Goal: Transaction & Acquisition: Purchase product/service

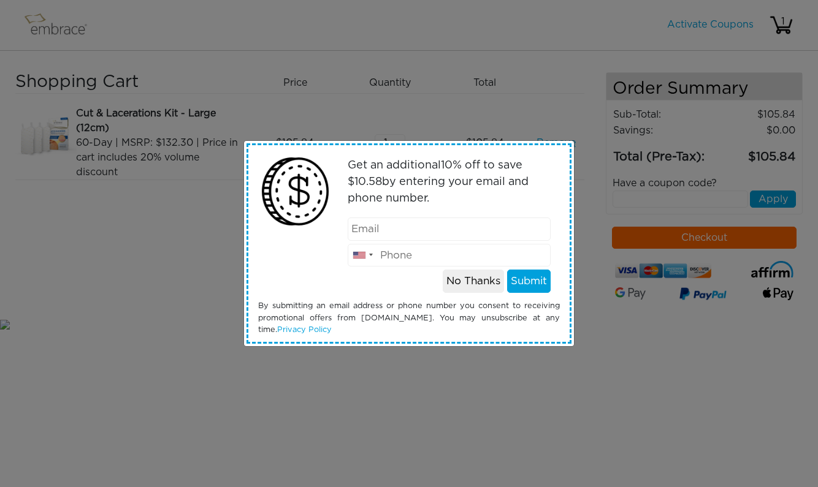
click at [468, 281] on button "No Thanks" at bounding box center [473, 281] width 61 height 23
click at [471, 286] on button "No Thanks" at bounding box center [473, 281] width 61 height 23
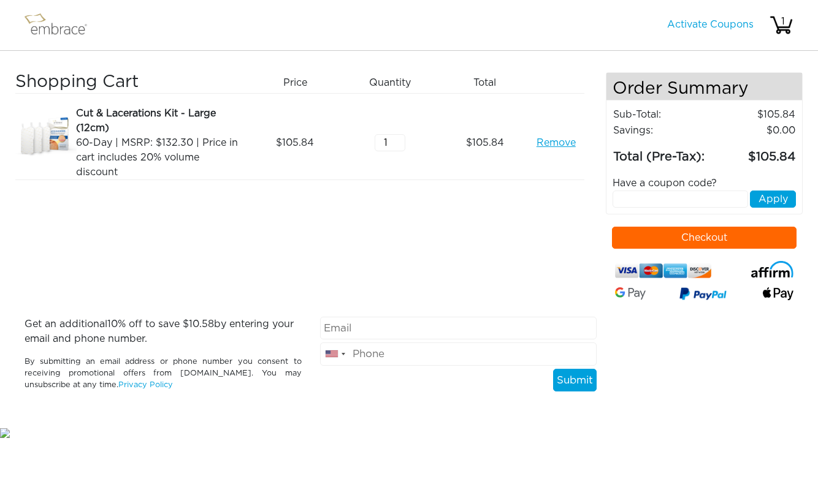
type input "2"
click at [399, 139] on input "2" at bounding box center [389, 142] width 31 height 17
click at [417, 233] on div "Shopping Cart Price Quantity Qty Total Cut & Lacerations Kit - Large (12cm) 60-…" at bounding box center [310, 194] width 590 height 245
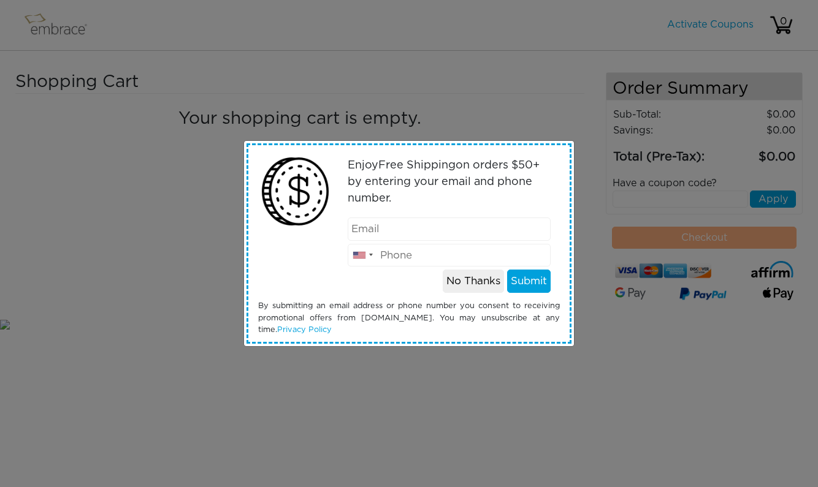
click at [490, 284] on button "No Thanks" at bounding box center [473, 281] width 61 height 23
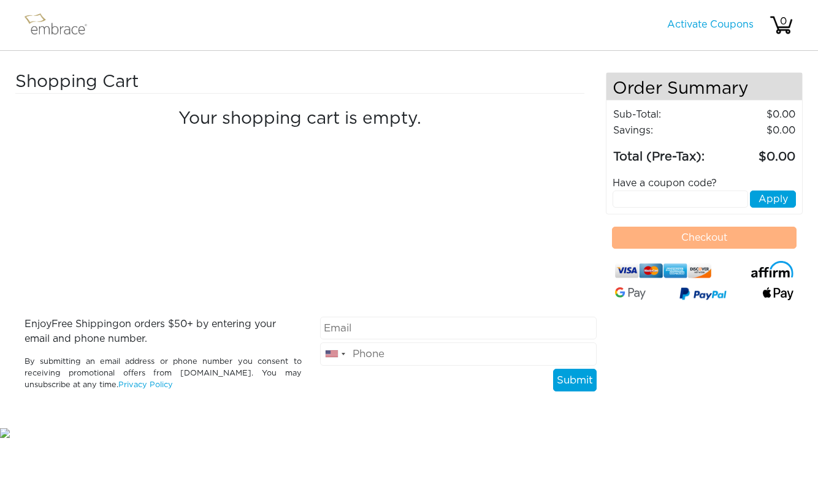
click at [67, 28] on img at bounding box center [61, 25] width 80 height 31
click at [34, 15] on img at bounding box center [61, 25] width 80 height 31
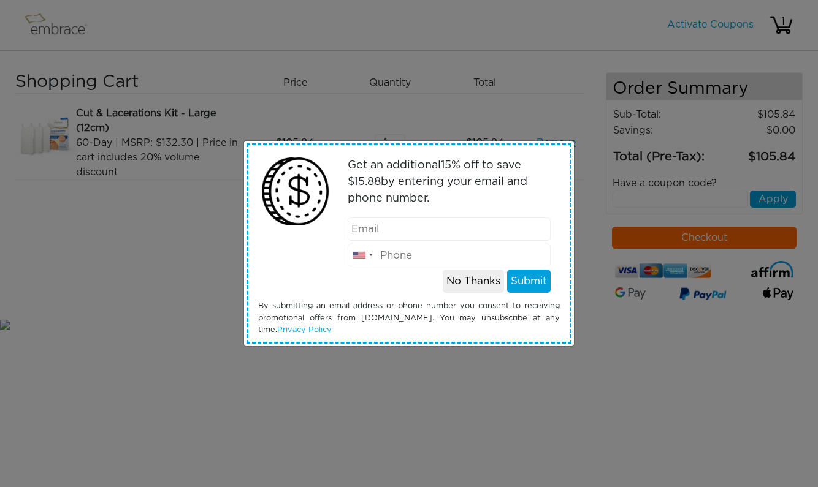
click at [476, 279] on button "No Thanks" at bounding box center [473, 281] width 61 height 23
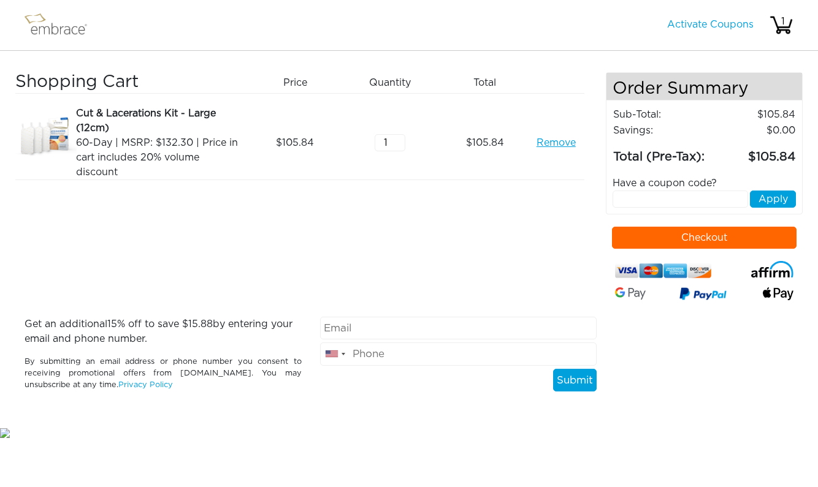
type input "2"
click at [398, 141] on input "2" at bounding box center [389, 142] width 31 height 17
click at [419, 257] on div "Shopping Cart Price Quantity Qty Total Cut & Lacerations Kit - Large (12cm) 60-…" at bounding box center [310, 194] width 590 height 245
click at [633, 208] on input "text" at bounding box center [679, 199] width 135 height 17
click at [714, 31] on div "Activate Coupons Hello, 1" at bounding box center [730, 25] width 126 height 34
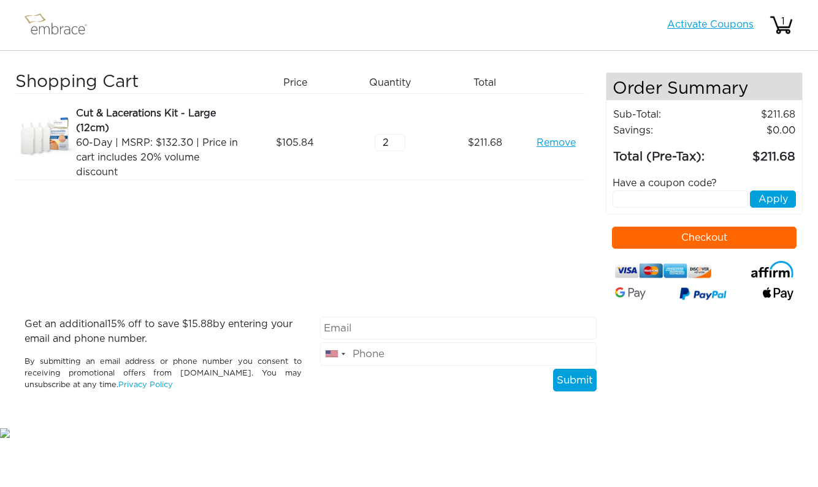
click at [682, 24] on link "Activate Coupons" at bounding box center [710, 25] width 86 height 10
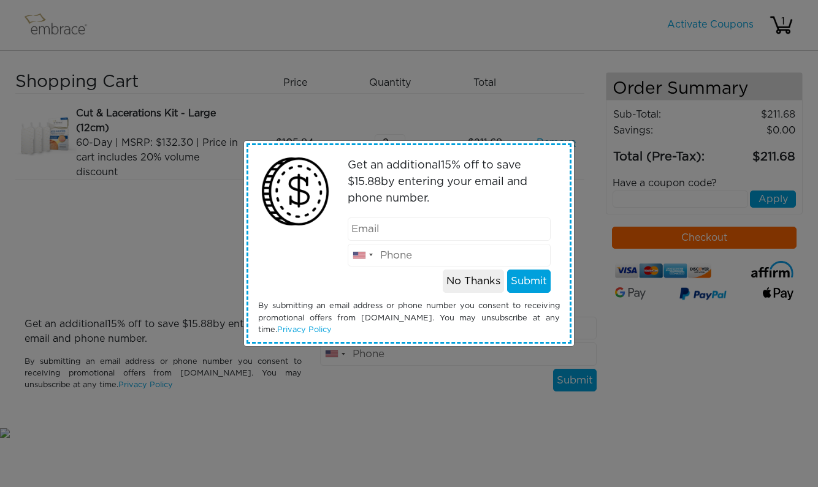
click at [462, 278] on button "No Thanks" at bounding box center [473, 281] width 61 height 23
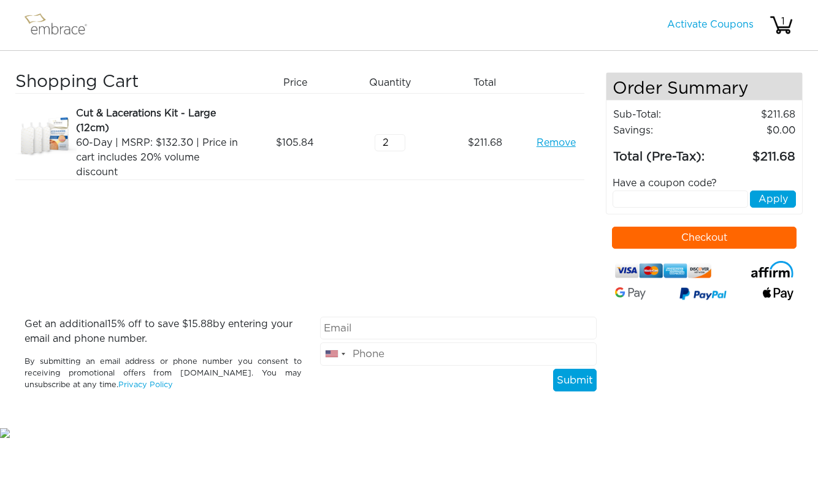
click at [648, 208] on input "text" at bounding box center [679, 199] width 135 height 17
paste input "15OFFCART"
type input "15OFFCART"
click at [791, 208] on button "Apply" at bounding box center [773, 199] width 46 height 17
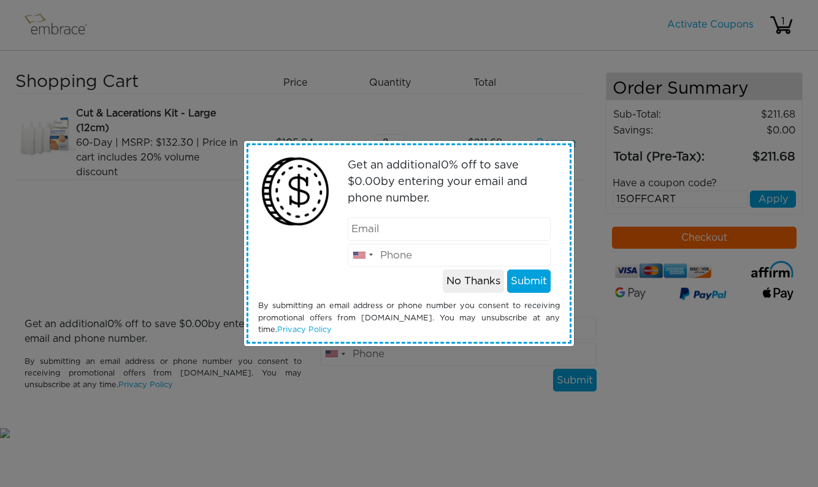
type input "claire1medina1@gmail.com"
click at [387, 238] on input "email" at bounding box center [449, 229] width 203 height 23
type input "claire1medina1@gmail.com"
type input "2022701733"
click at [520, 284] on button "Submit" at bounding box center [529, 281] width 44 height 23
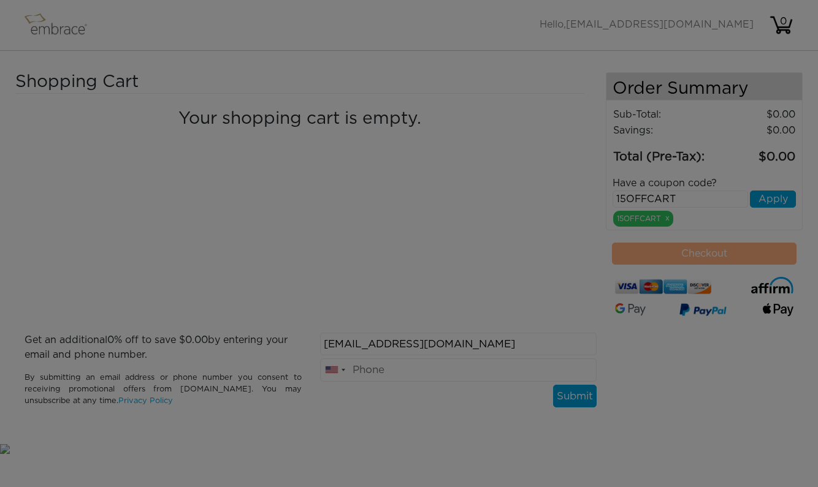
click at [520, 284] on div at bounding box center [409, 243] width 818 height 487
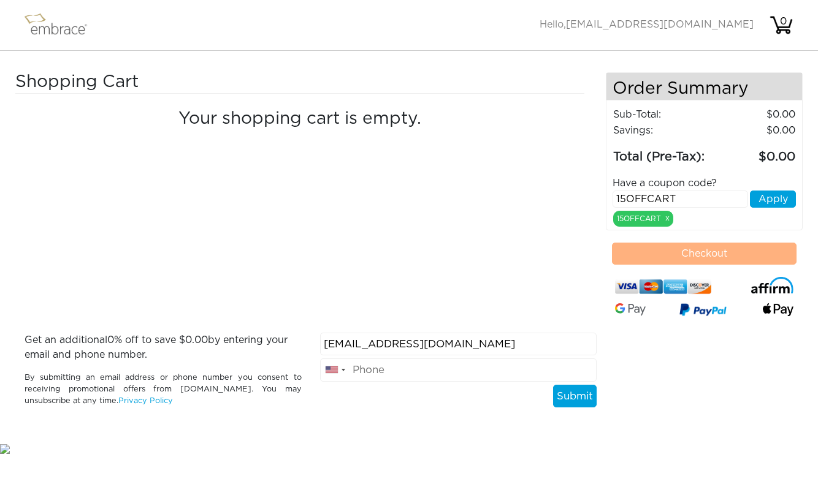
click at [785, 29] on img at bounding box center [781, 25] width 25 height 25
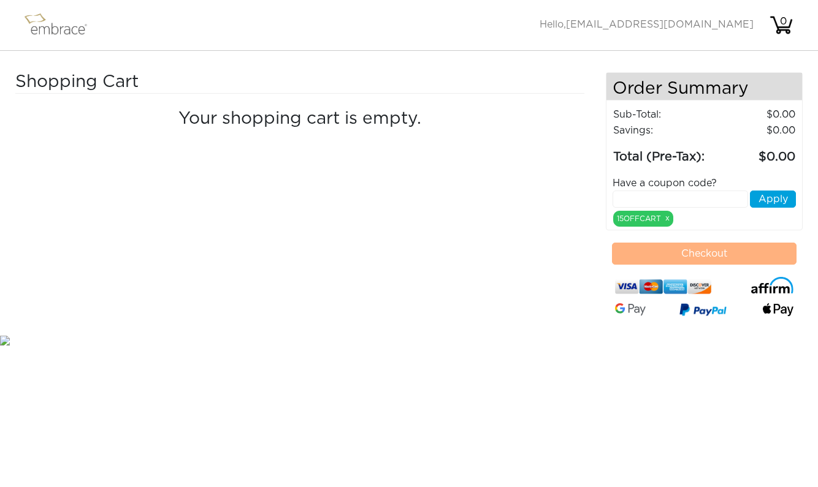
click at [58, 28] on img at bounding box center [61, 25] width 80 height 31
click at [35, 23] on img at bounding box center [61, 25] width 80 height 31
click at [32, 17] on img at bounding box center [61, 25] width 80 height 31
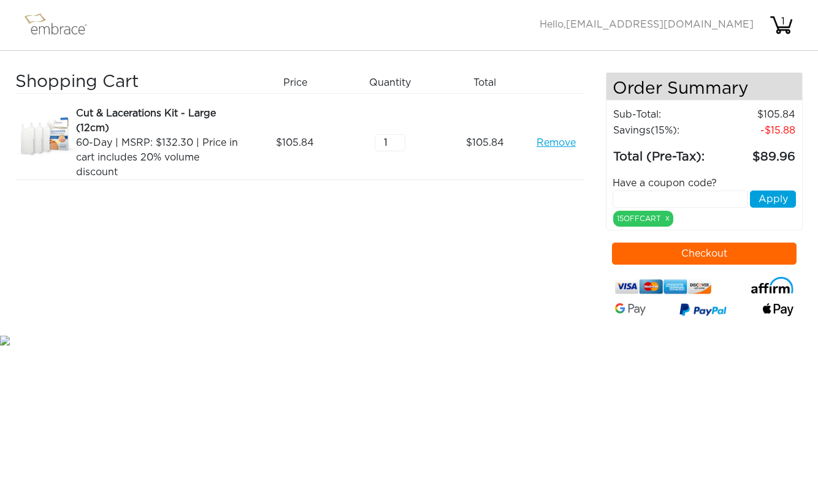
type input "2"
click at [400, 140] on input "2" at bounding box center [389, 142] width 31 height 17
click at [427, 210] on div "Shopping Cart Price Quantity Qty Total Cut & Lacerations Kit - Large (12cm) 60-…" at bounding box center [310, 202] width 590 height 260
click at [719, 265] on button "Checkout" at bounding box center [704, 254] width 184 height 22
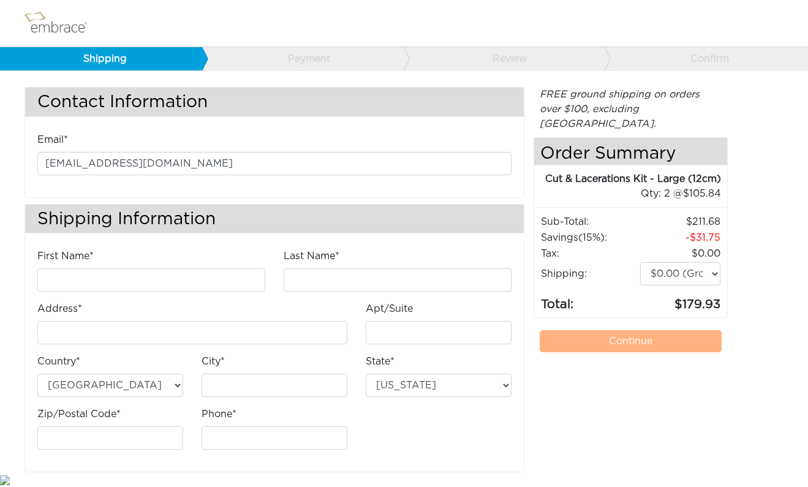
scroll to position [12, 0]
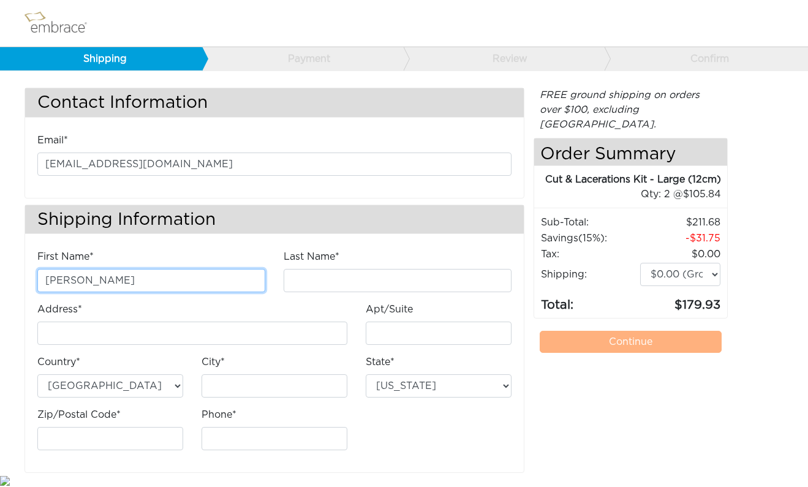
type input "[PERSON_NAME]"
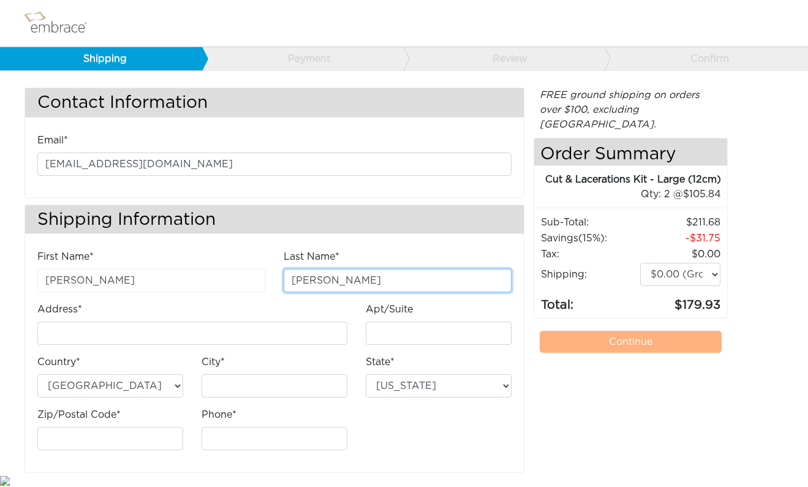
type input "[PERSON_NAME]"
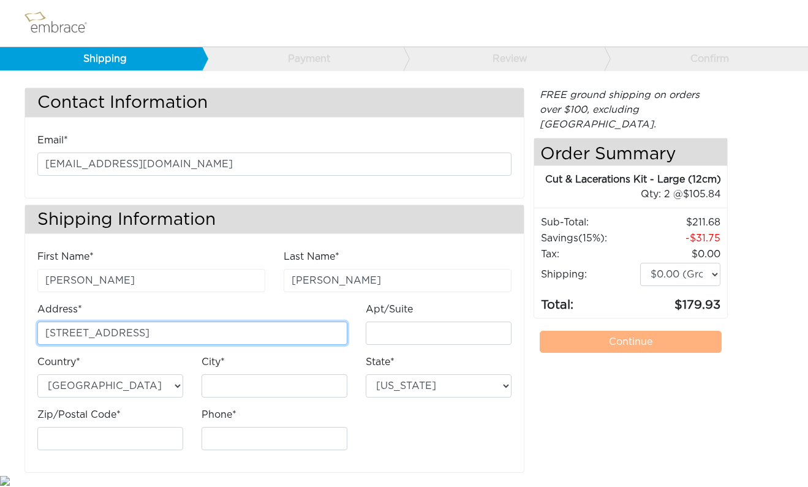
type input "[STREET_ADDRESS]"
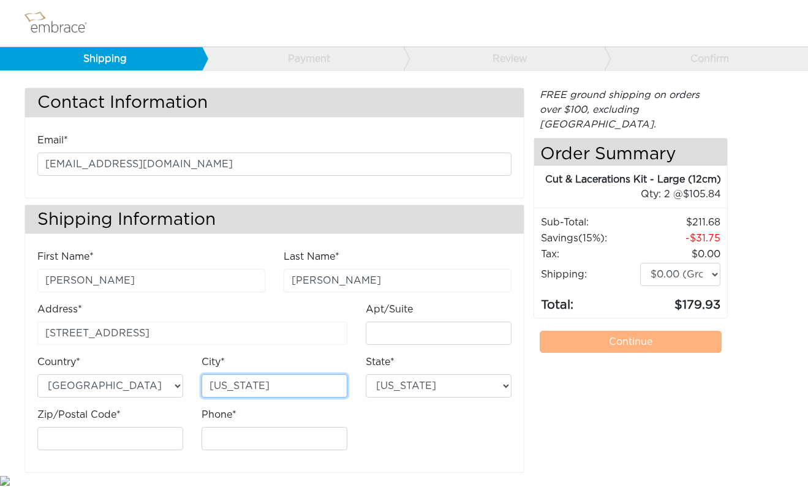
type input "Washington"
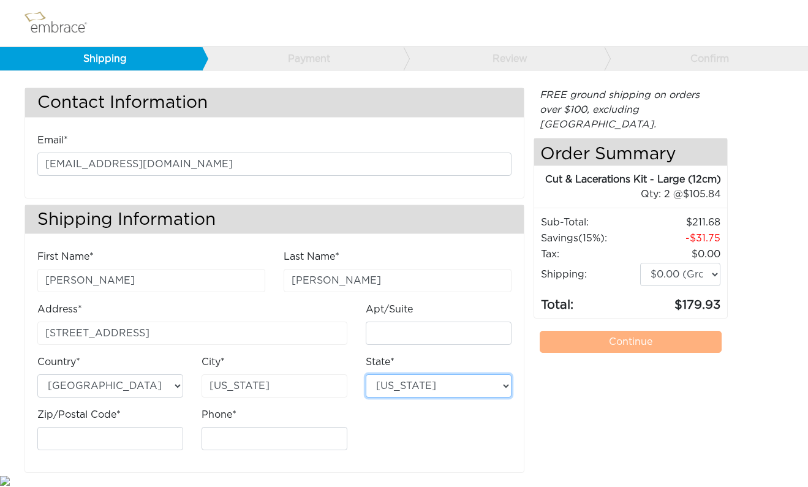
select select "DC"
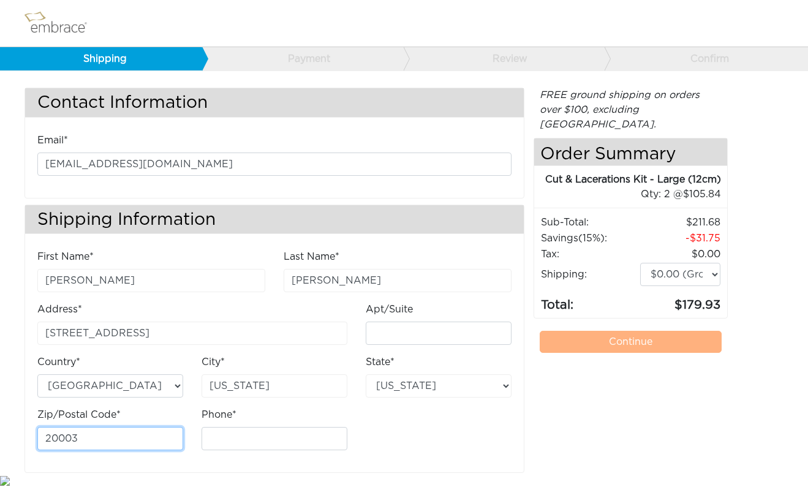
type input "20003"
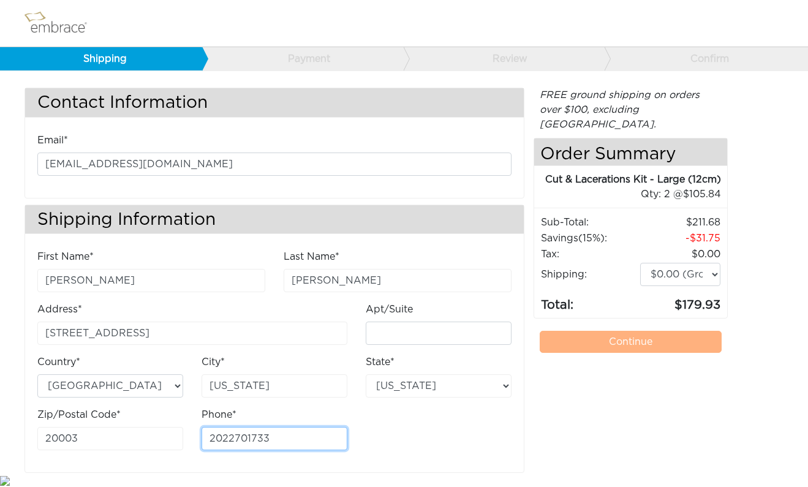
type input "2022701733"
click at [492, 431] on div "First Name* Gabriel Last Name* Medina Address* 1207 East Capitol St SE Apt/Suite" at bounding box center [274, 354] width 493 height 211
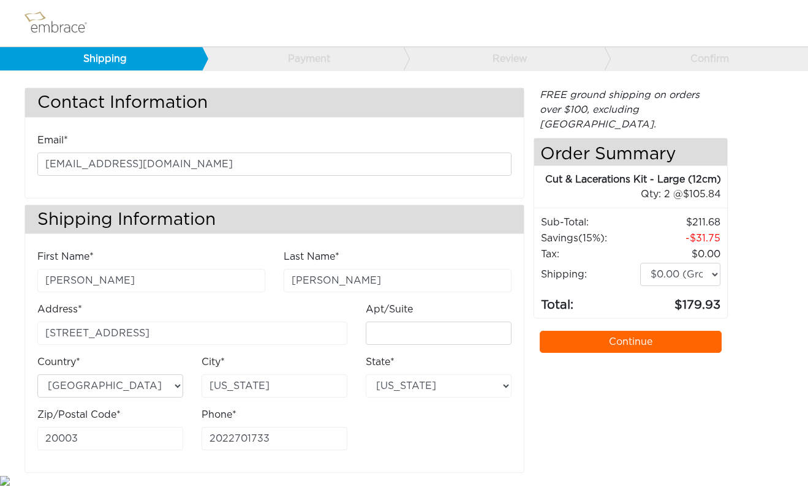
click at [585, 336] on link "Continue" at bounding box center [631, 342] width 182 height 22
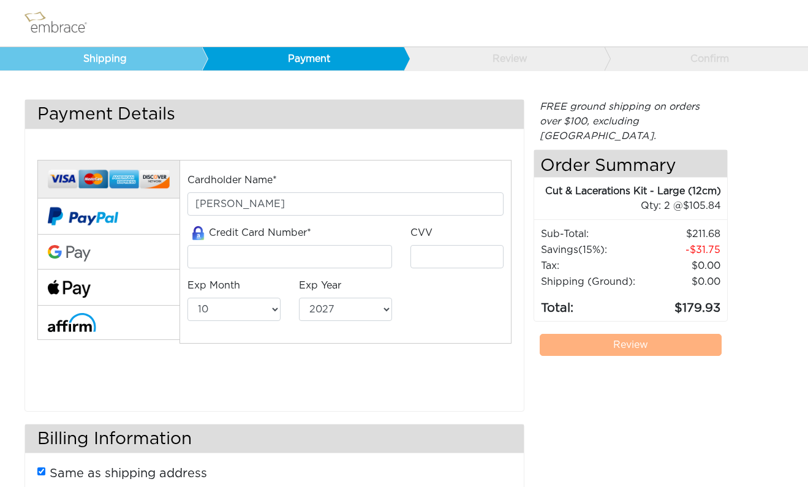
select select "10"
select select "2027"
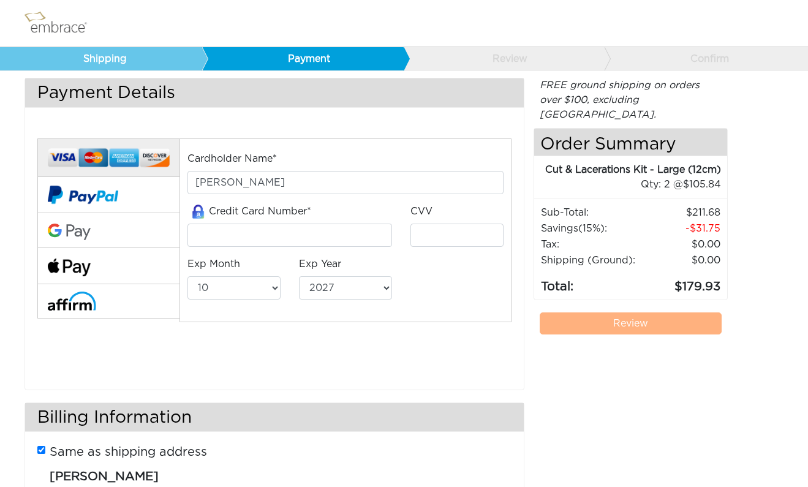
scroll to position [23, 0]
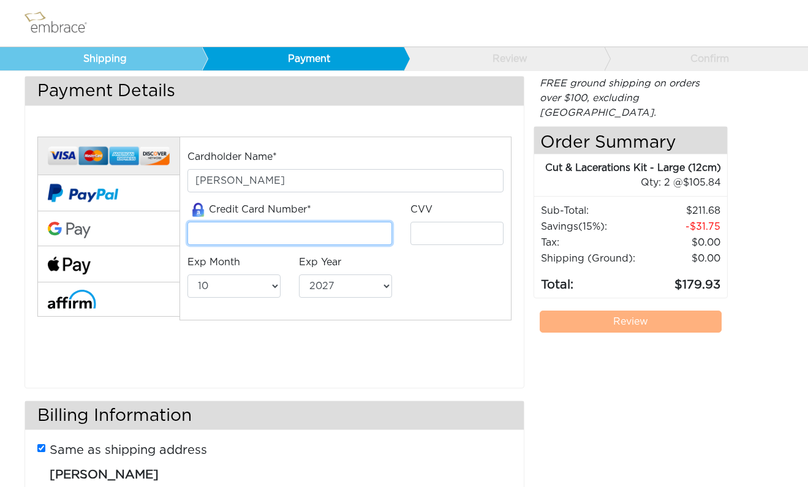
click at [234, 237] on input "tel" at bounding box center [290, 233] width 205 height 23
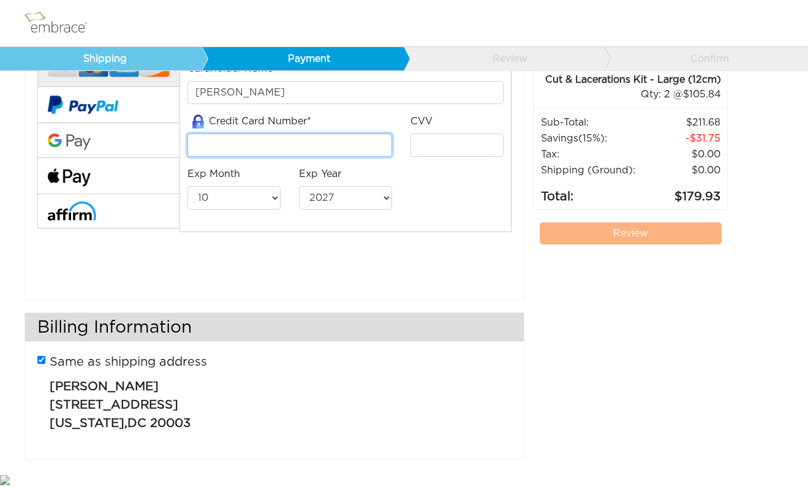
scroll to position [111, 0]
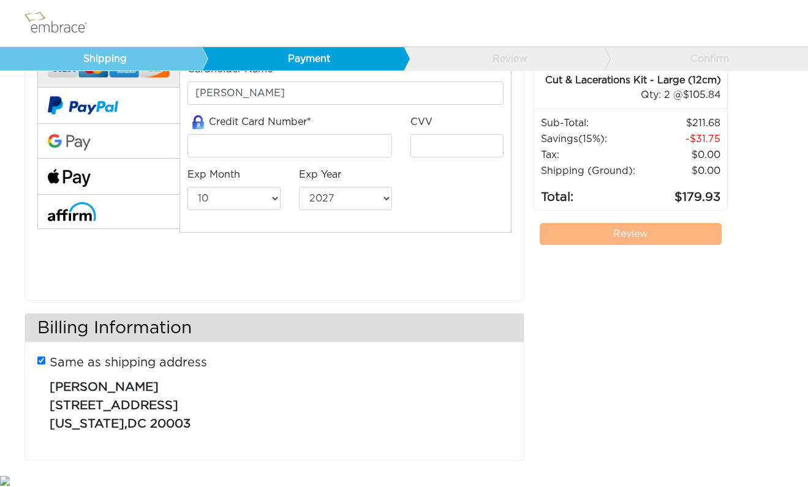
click at [44, 362] on input "Same as shipping address" at bounding box center [41, 361] width 8 height 8
checkbox input "false"
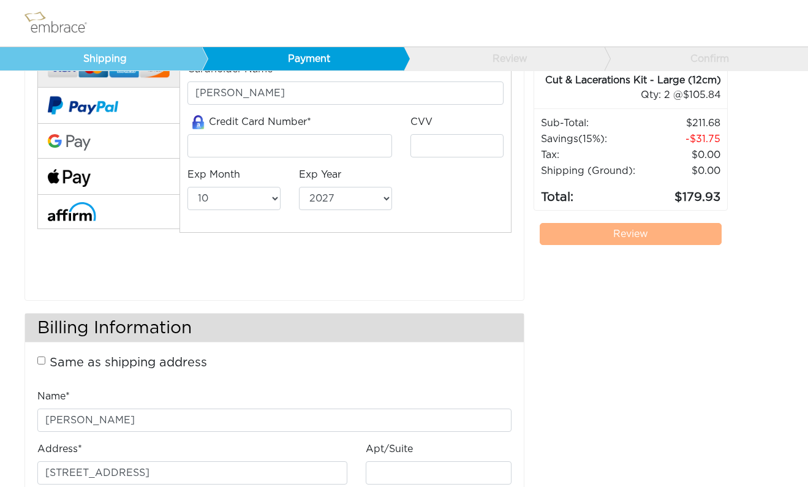
select select "AL"
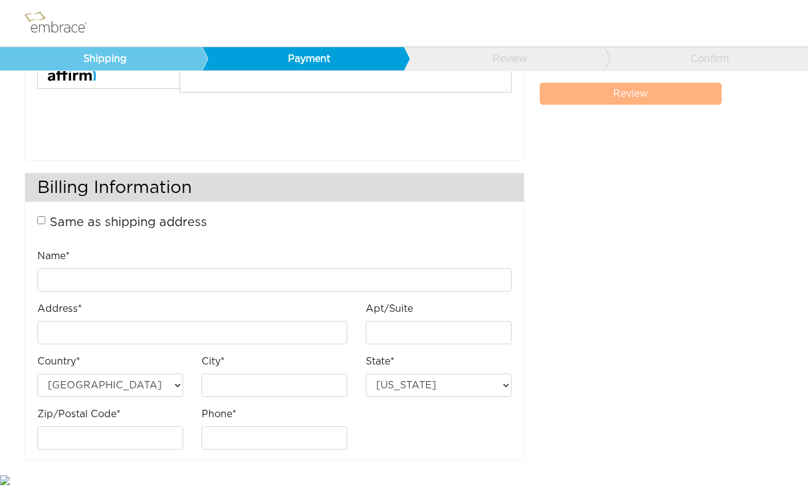
scroll to position [251, 0]
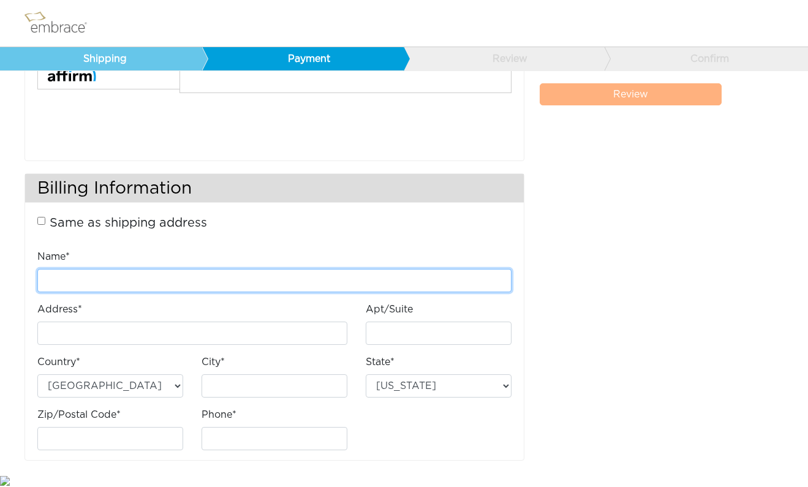
click at [124, 277] on input "Name*" at bounding box center [274, 280] width 474 height 23
type input "Gabriel Medina"
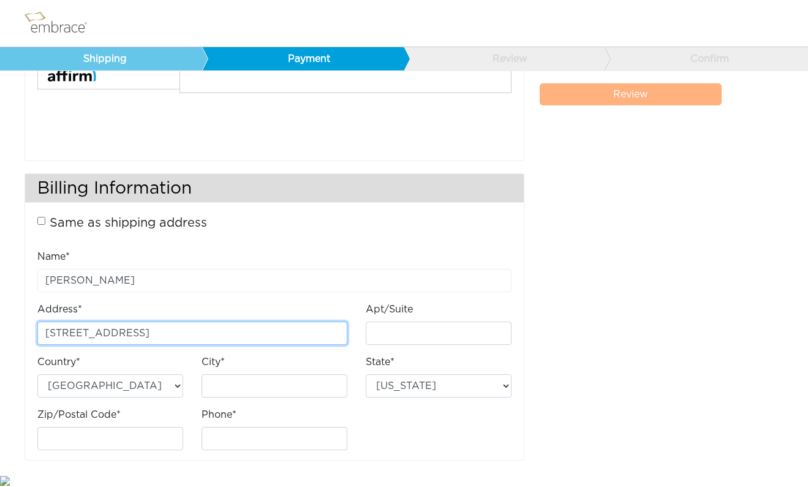
type input "196 Ashland Pl"
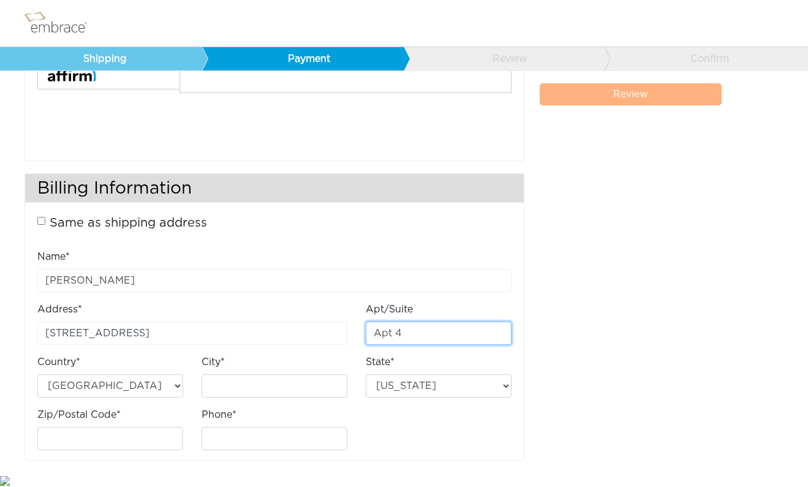
type input "Apt 4"
type input "N"
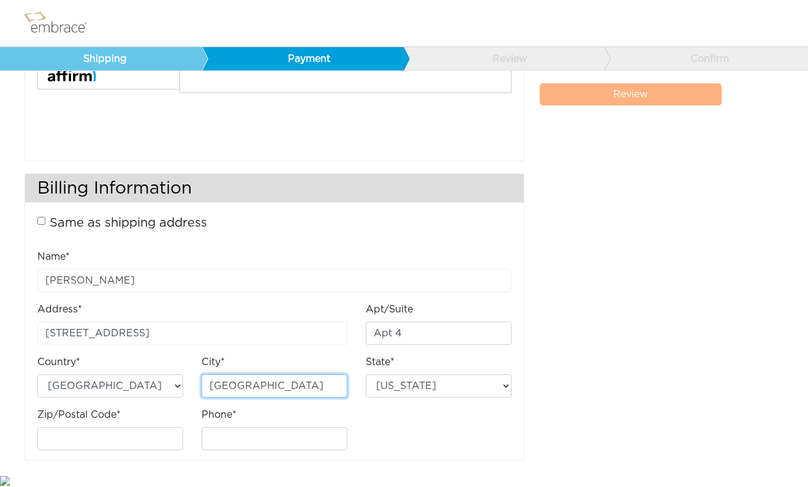
type input "Brooklyn"
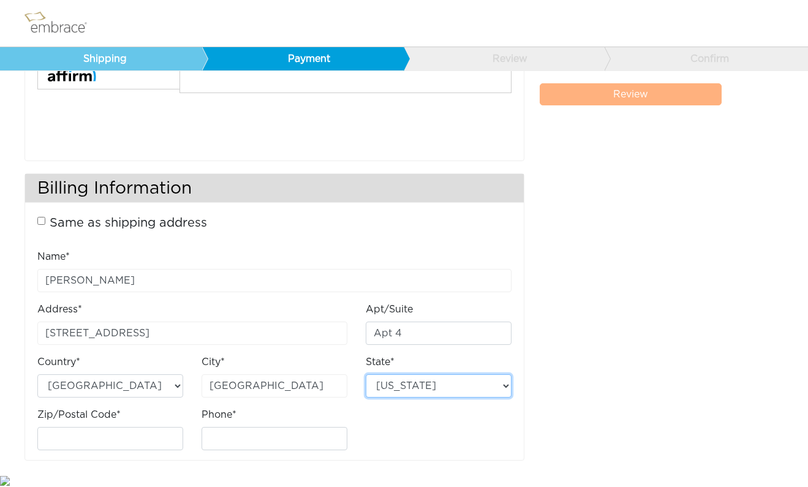
select select "NY"
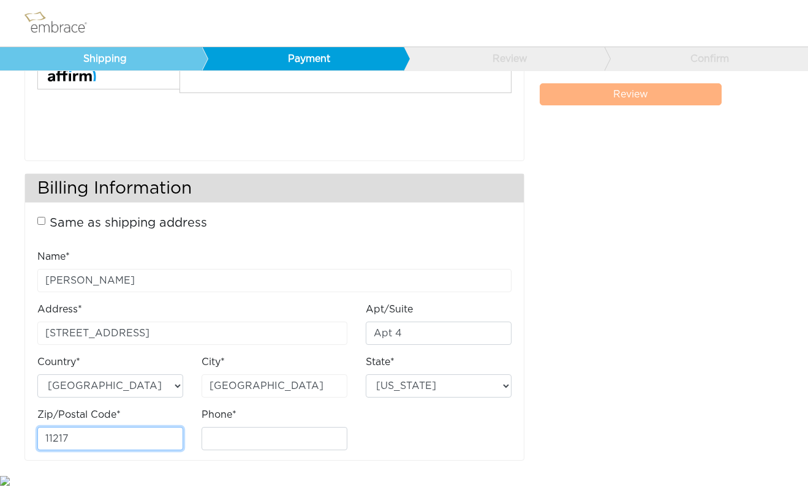
type input "11217"
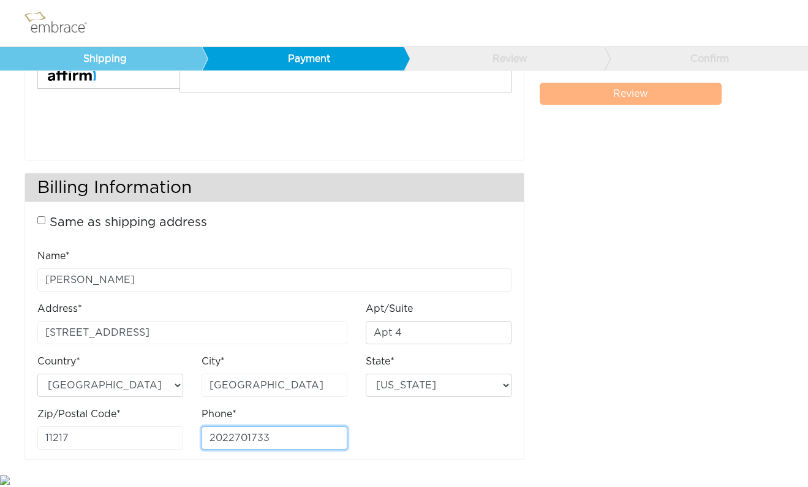
type input "2022701733"
click at [571, 214] on div "FREE ground shipping on orders over $100, excluding Australia. Any applicable i…" at bounding box center [631, 161] width 194 height 625
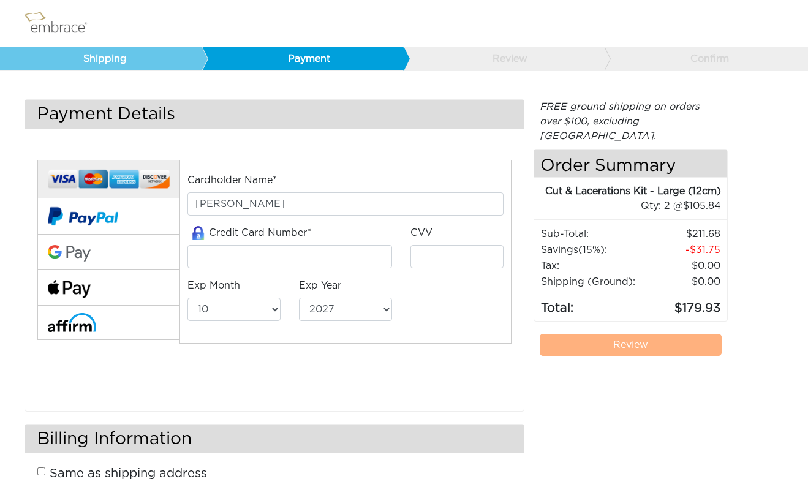
scroll to position [0, 0]
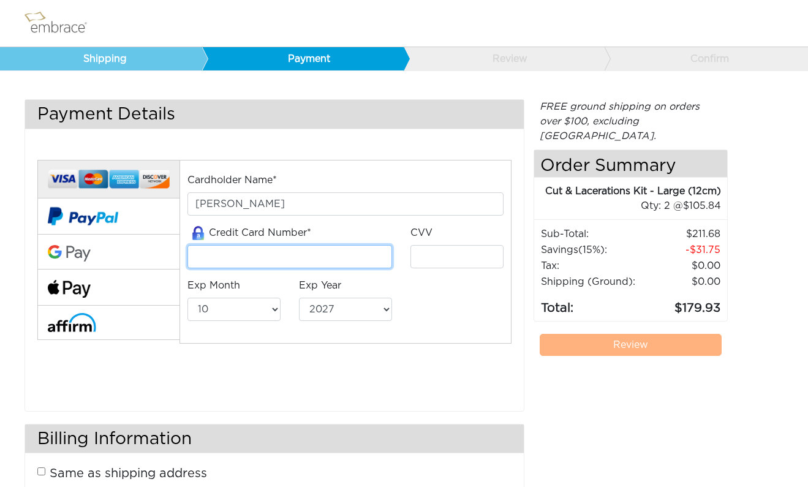
click at [284, 254] on input "tel" at bounding box center [290, 256] width 205 height 23
type input "6011009966990967"
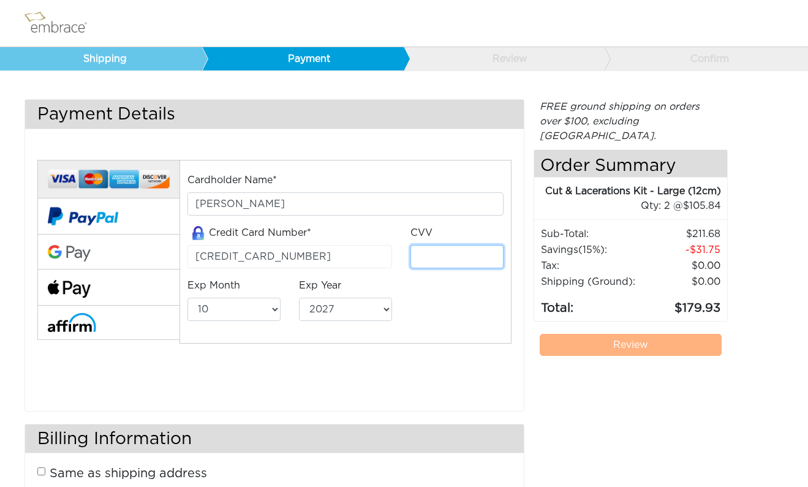
click at [443, 257] on input "tel" at bounding box center [457, 256] width 93 height 23
type input "045"
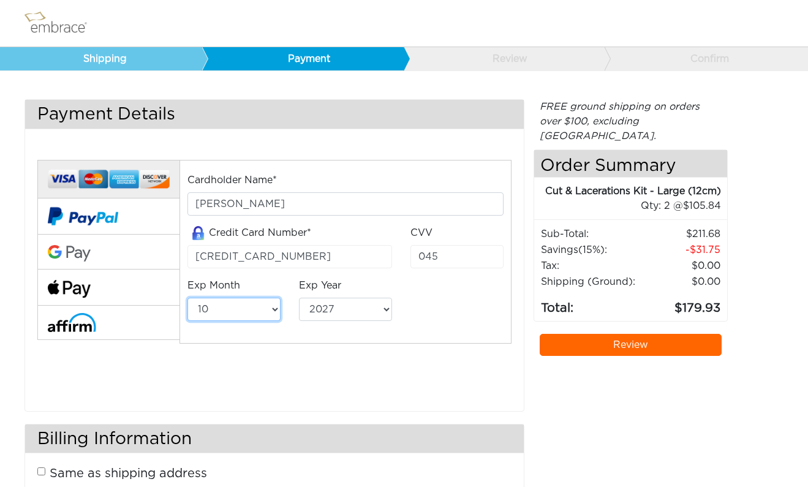
select select "9"
select select "2028"
click at [453, 362] on div "Cardholder Name* Gabriel Medina Credit Card Number* 6011009966990967 CVV 045 Ex…" at bounding box center [274, 269] width 493 height 248
click at [616, 343] on link "Review" at bounding box center [631, 345] width 182 height 22
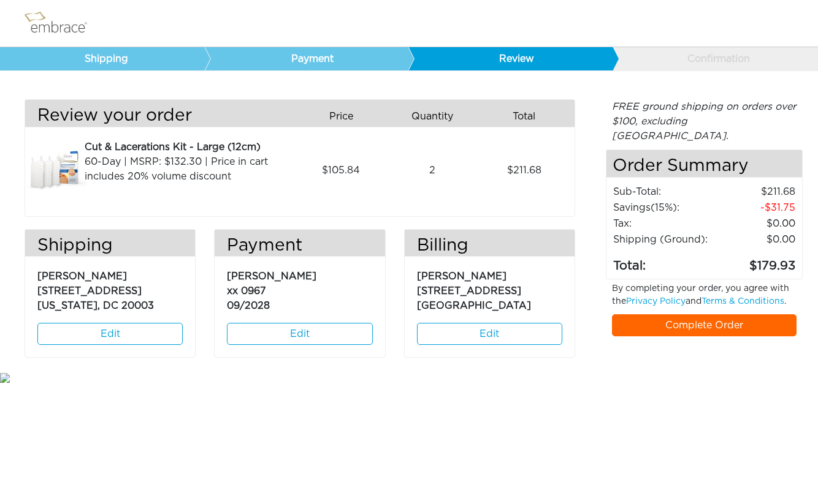
click at [671, 314] on link "Complete Order" at bounding box center [704, 325] width 184 height 22
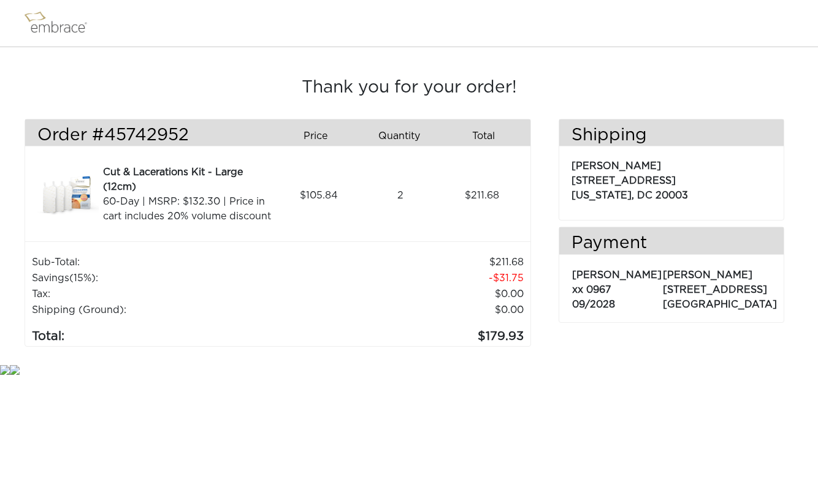
click at [723, 6] on nav at bounding box center [409, 23] width 818 height 47
click at [725, 1] on nav at bounding box center [409, 23] width 818 height 47
